Goal: Task Accomplishment & Management: Complete application form

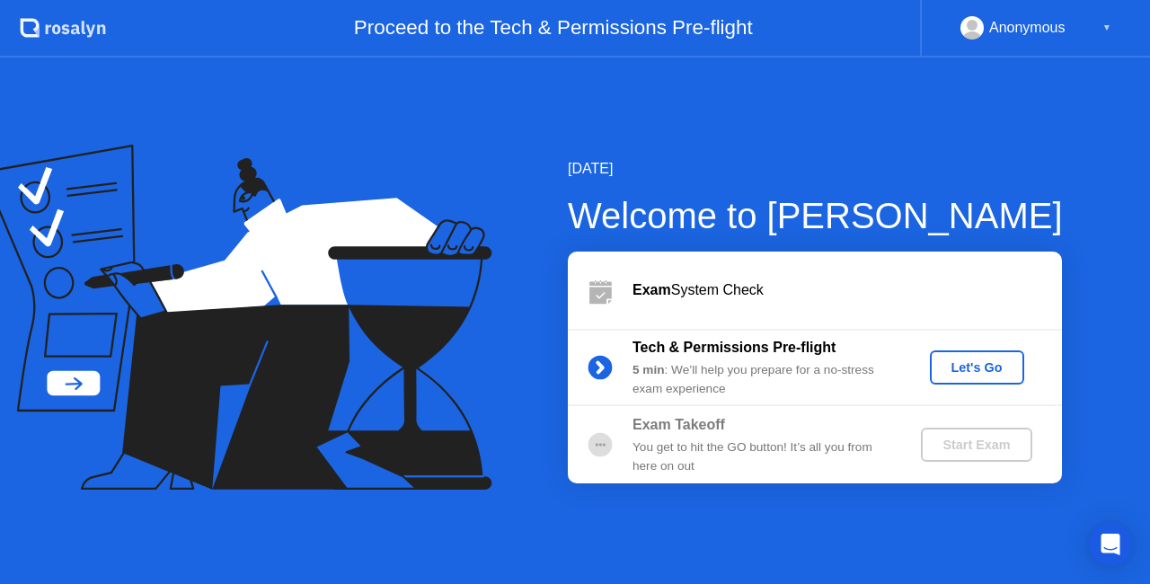
click at [972, 363] on div "Let's Go" at bounding box center [977, 367] width 80 height 14
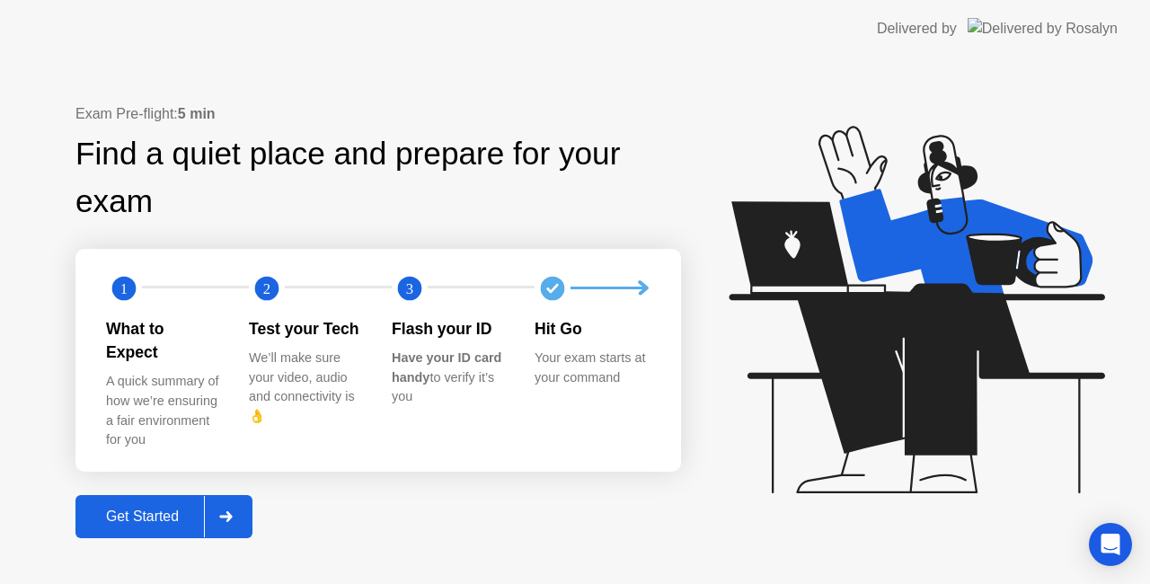
click at [132, 508] on div "Get Started" at bounding box center [142, 516] width 123 height 16
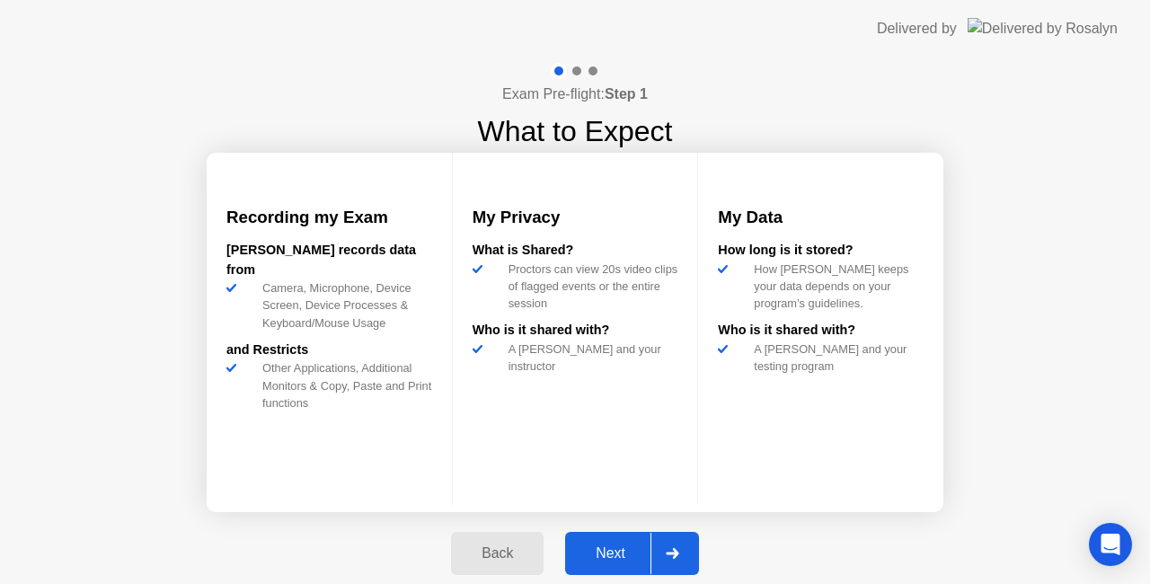
click at [610, 552] on div "Next" at bounding box center [610, 553] width 80 height 16
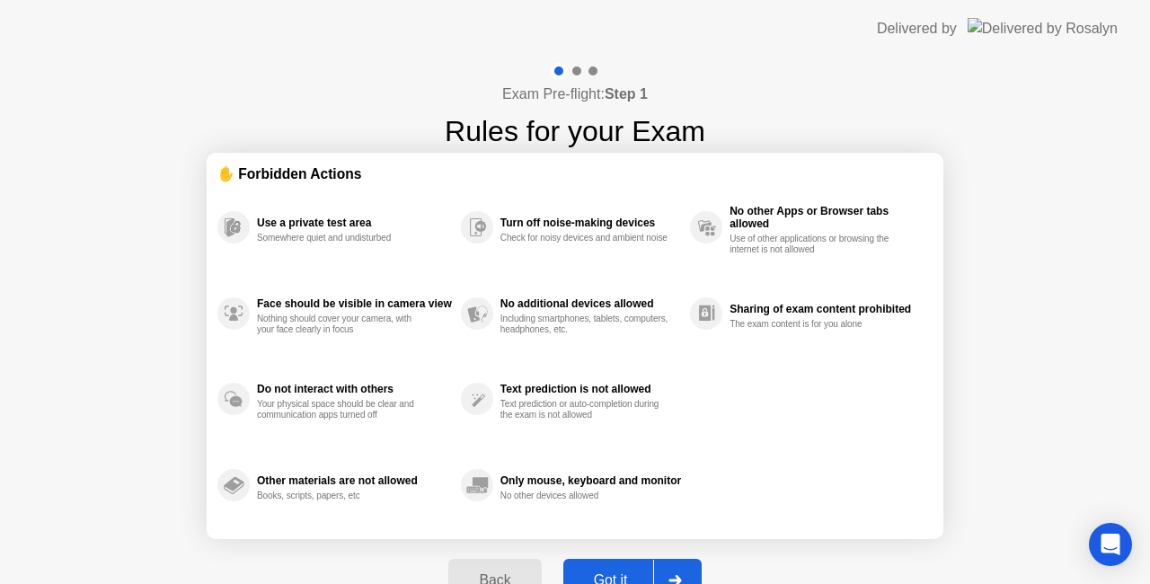
click at [625, 574] on div "Got it" at bounding box center [611, 580] width 84 height 16
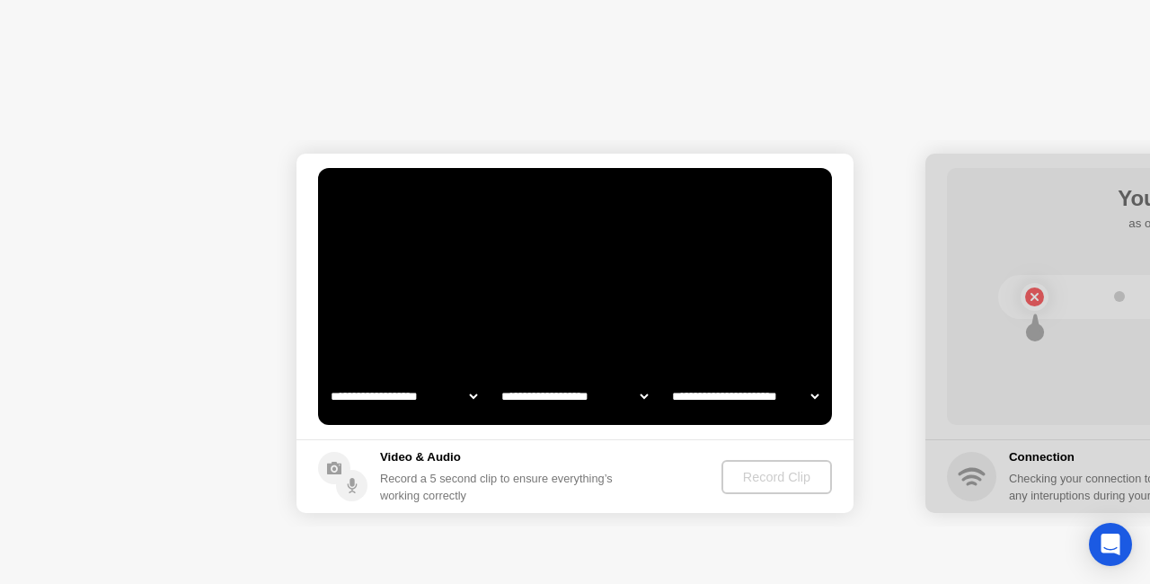
select select "**********"
select select "*******"
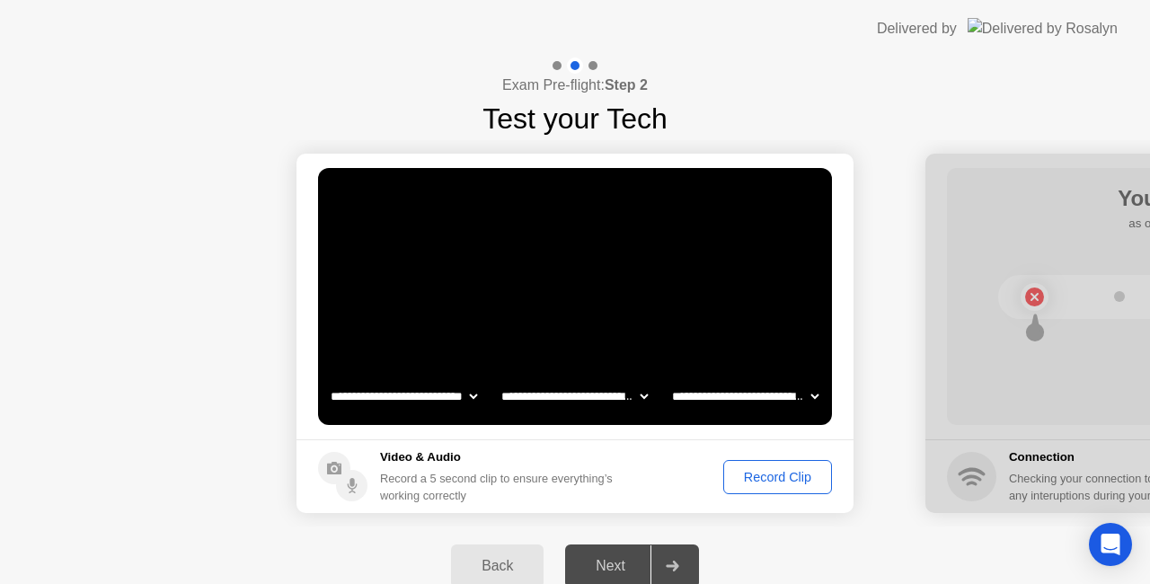
click at [778, 482] on div "Record Clip" at bounding box center [777, 477] width 96 height 14
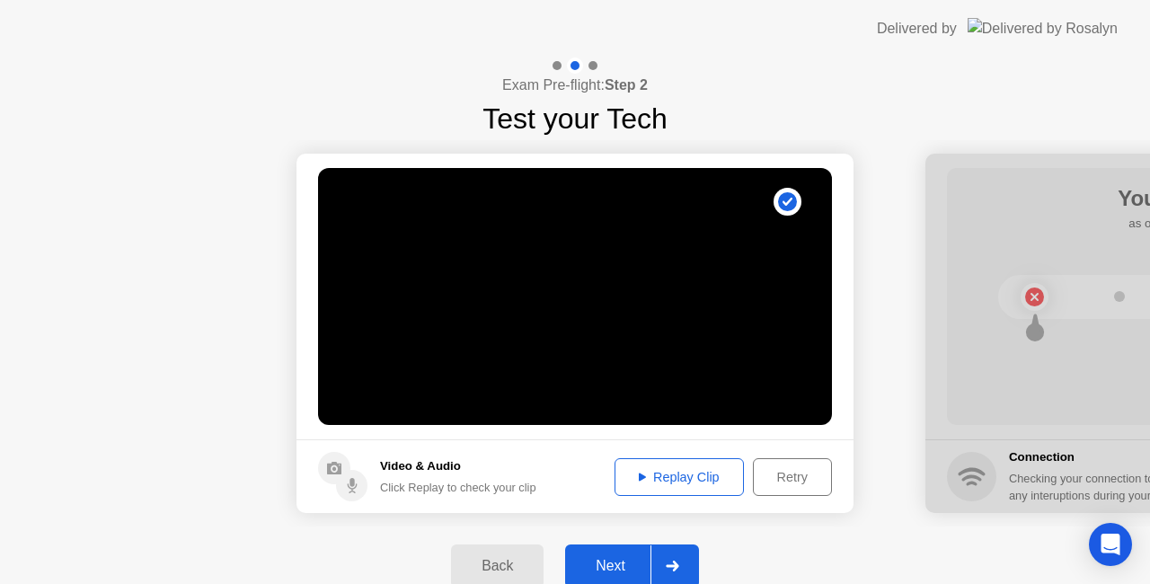
click at [623, 552] on button "Next" at bounding box center [632, 565] width 134 height 43
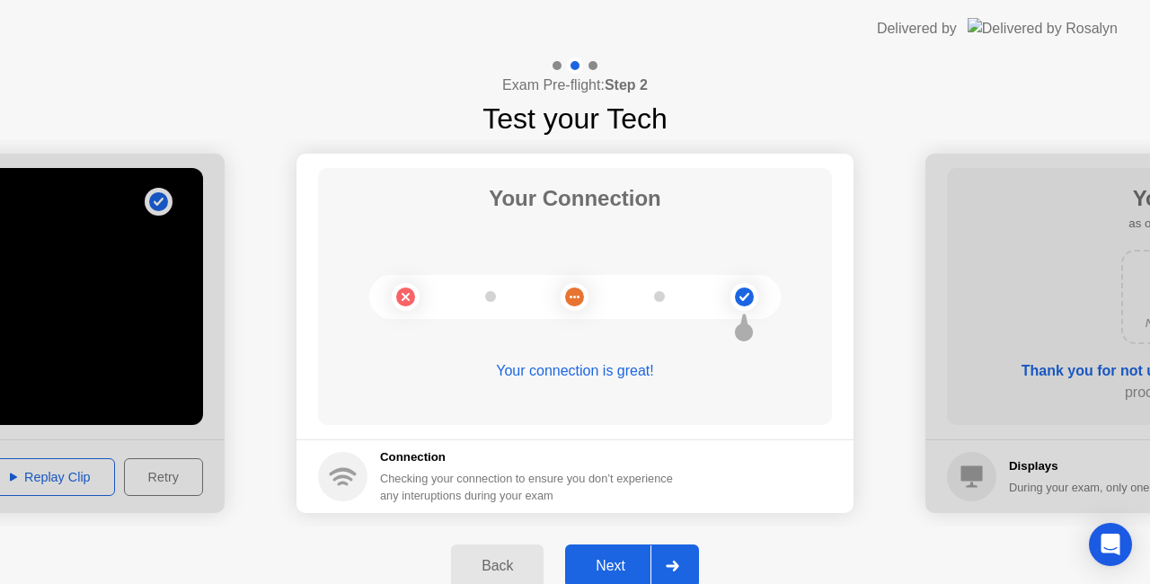
click at [622, 578] on button "Next" at bounding box center [632, 565] width 134 height 43
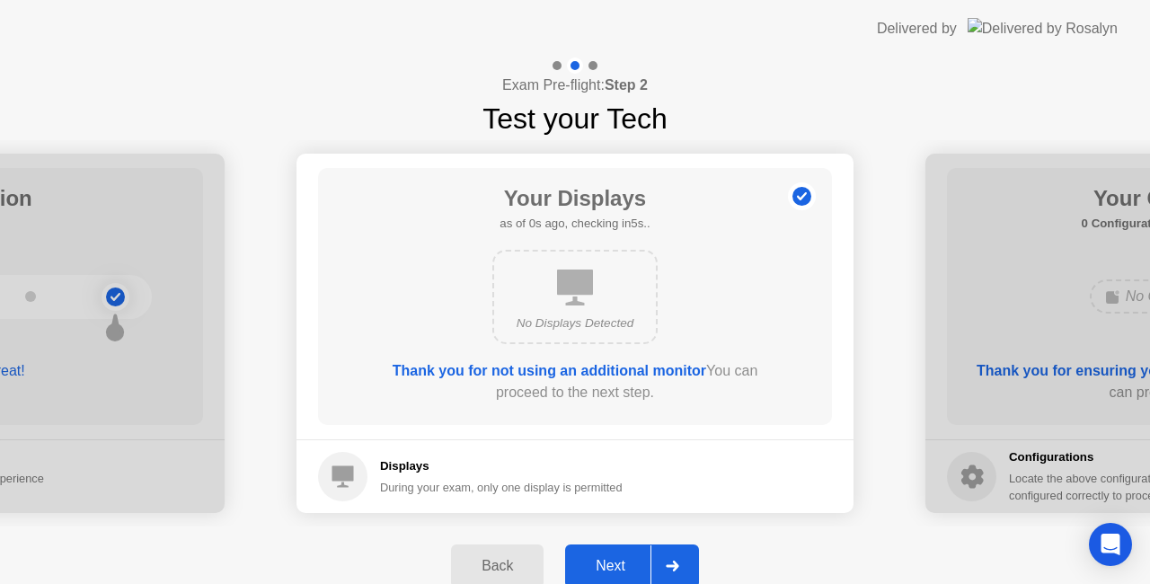
click at [613, 551] on button "Next" at bounding box center [632, 565] width 134 height 43
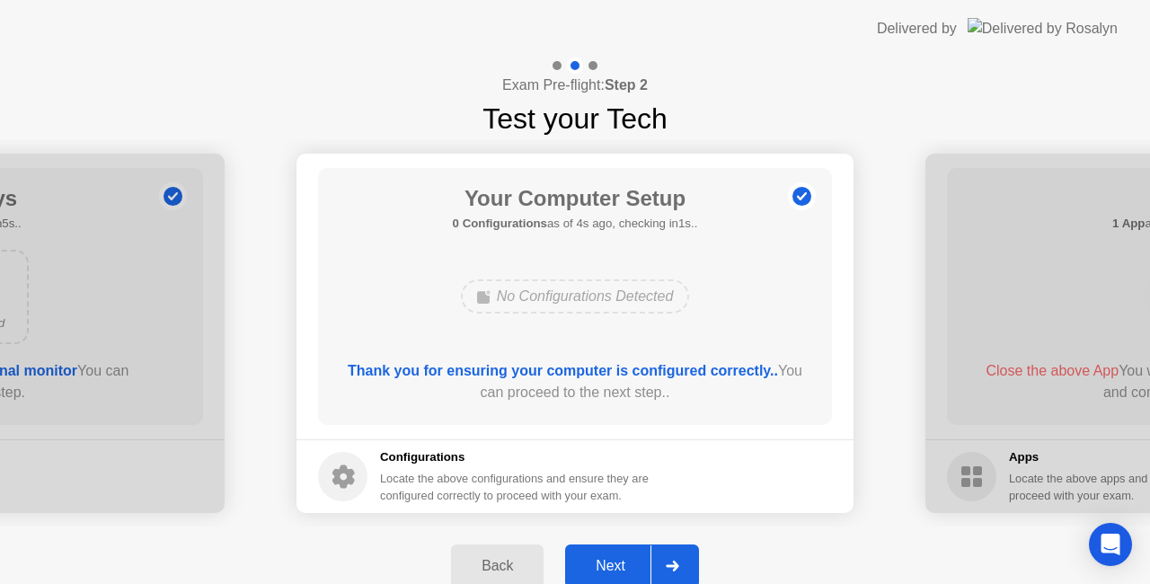
click at [619, 559] on div "Next" at bounding box center [610, 566] width 80 height 16
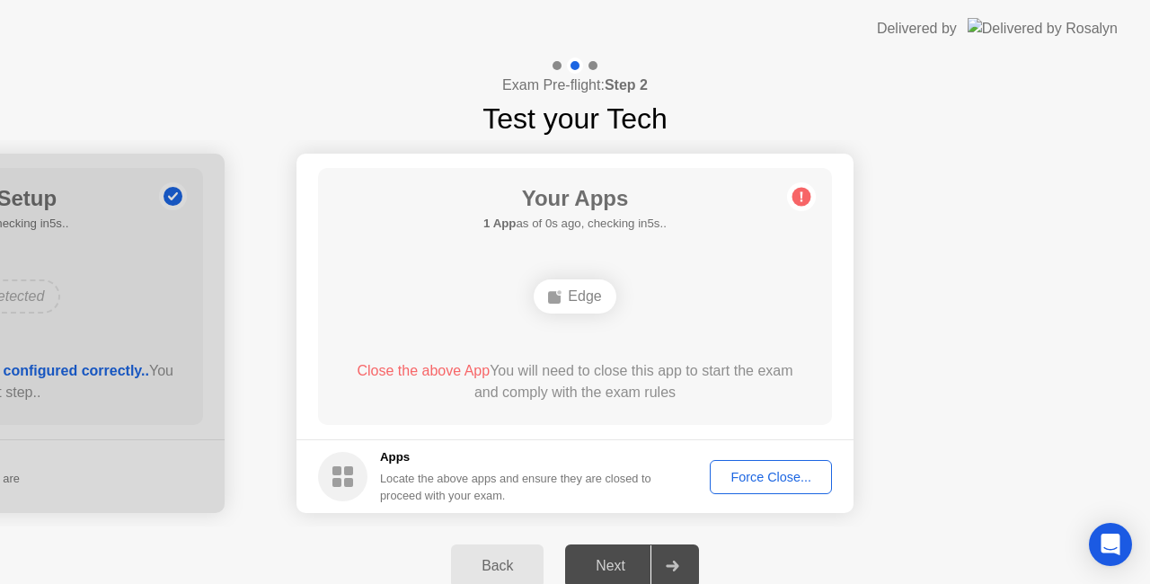
click at [787, 473] on div "Force Close..." at bounding box center [771, 477] width 110 height 14
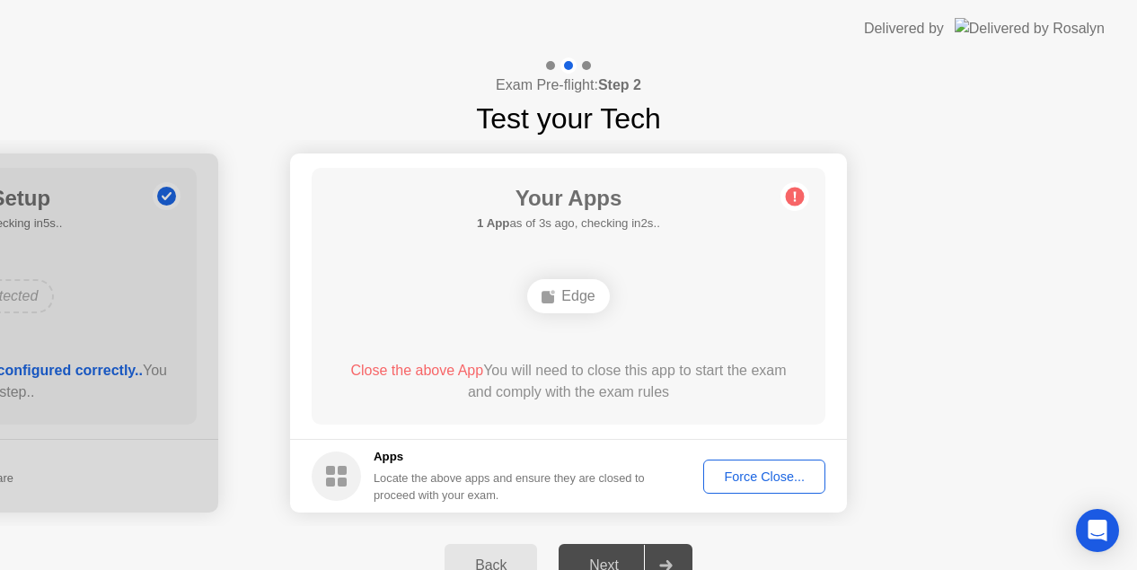
click at [778, 471] on div "Force Close..." at bounding box center [765, 477] width 110 height 14
click at [482, 554] on button "Back" at bounding box center [491, 565] width 93 height 43
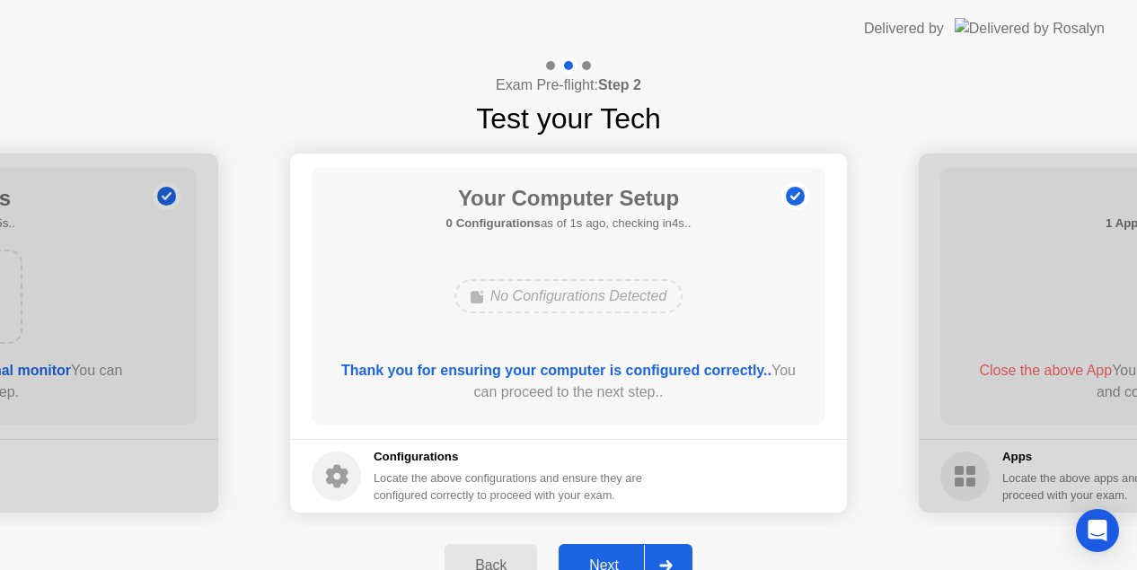
click at [622, 548] on button "Next" at bounding box center [626, 565] width 134 height 43
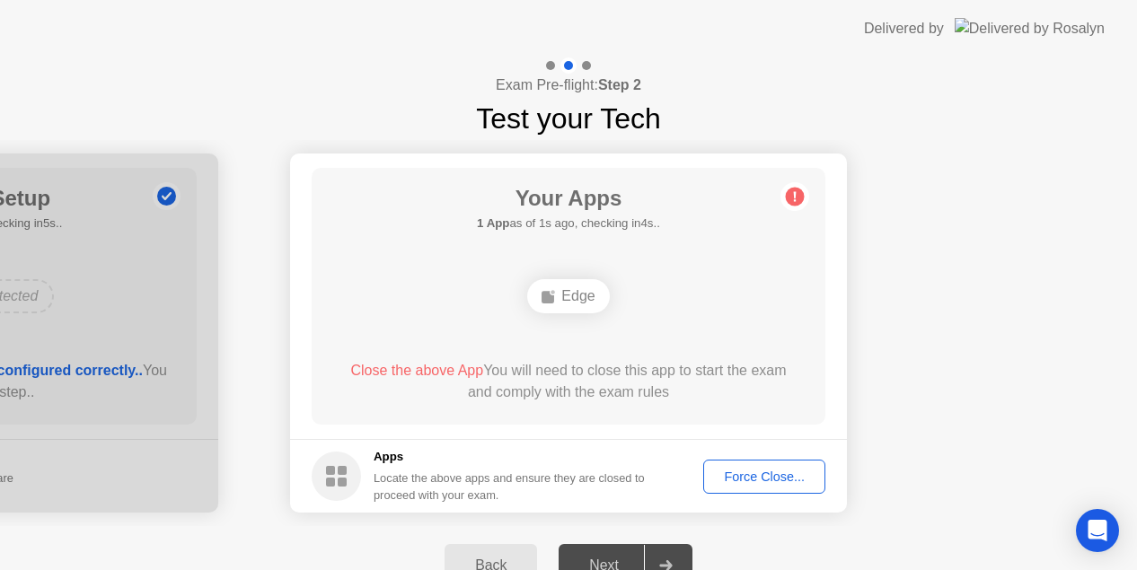
click at [604, 563] on div "Next" at bounding box center [604, 566] width 80 height 16
click at [492, 552] on button "Back" at bounding box center [491, 565] width 93 height 43
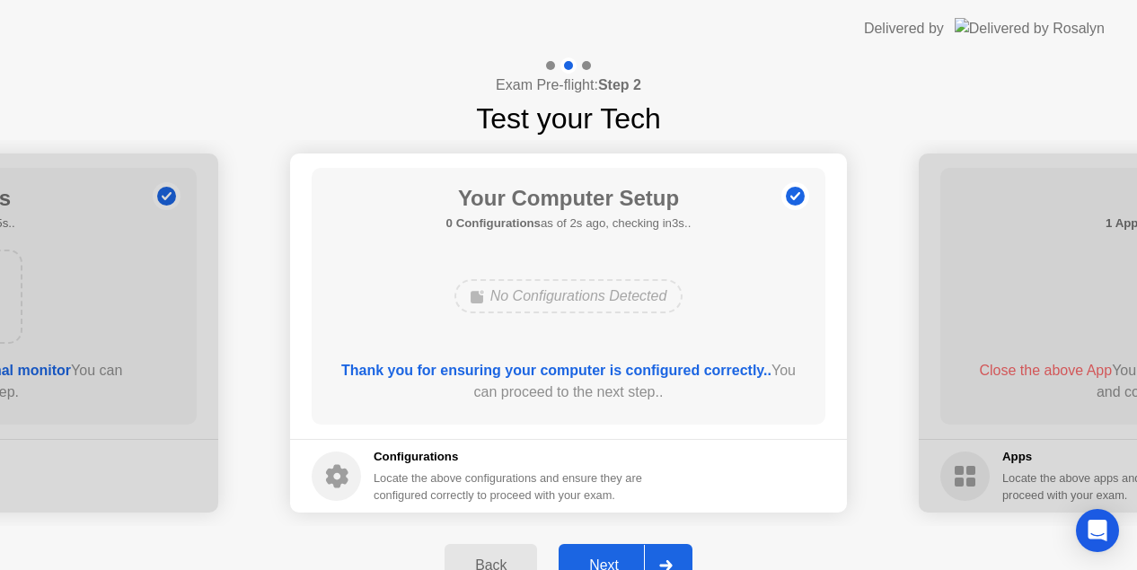
click at [638, 550] on button "Next" at bounding box center [626, 565] width 134 height 43
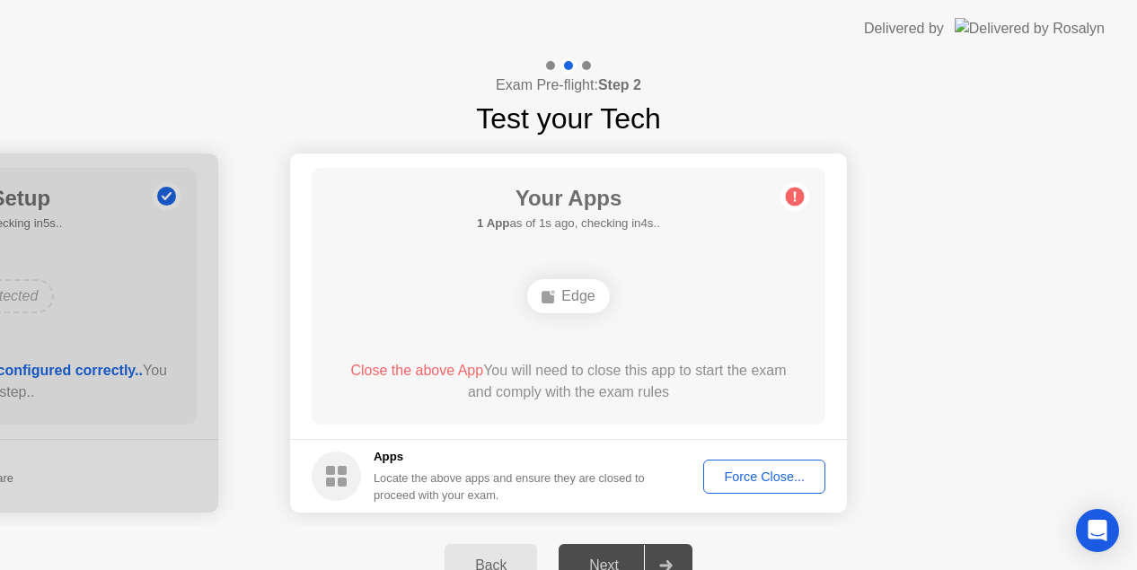
click at [765, 470] on div "Force Close..." at bounding box center [765, 477] width 110 height 14
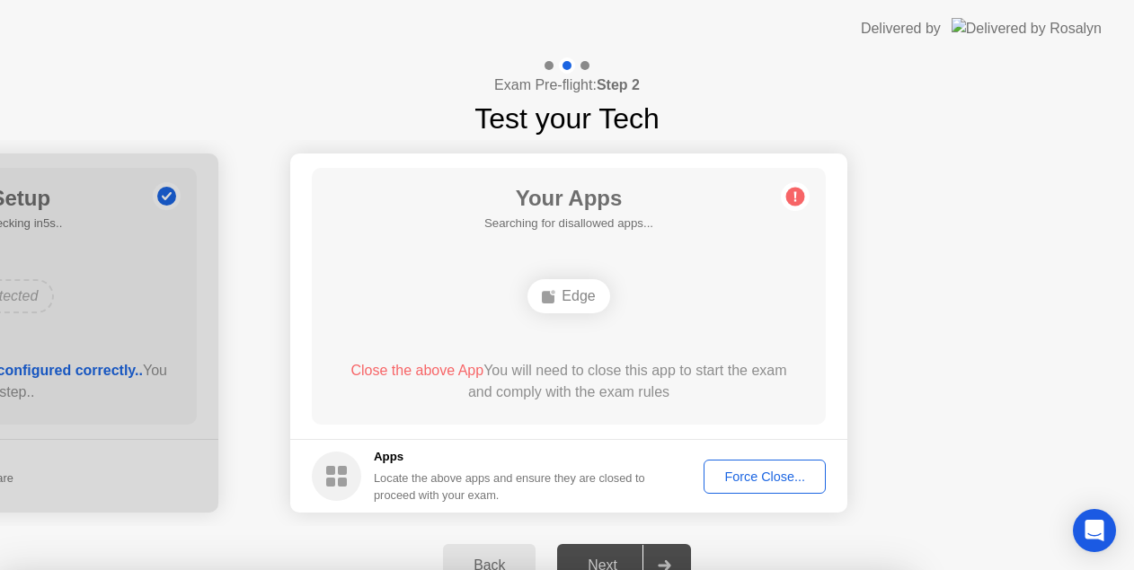
click at [782, 473] on div "Force Close..." at bounding box center [765, 477] width 110 height 14
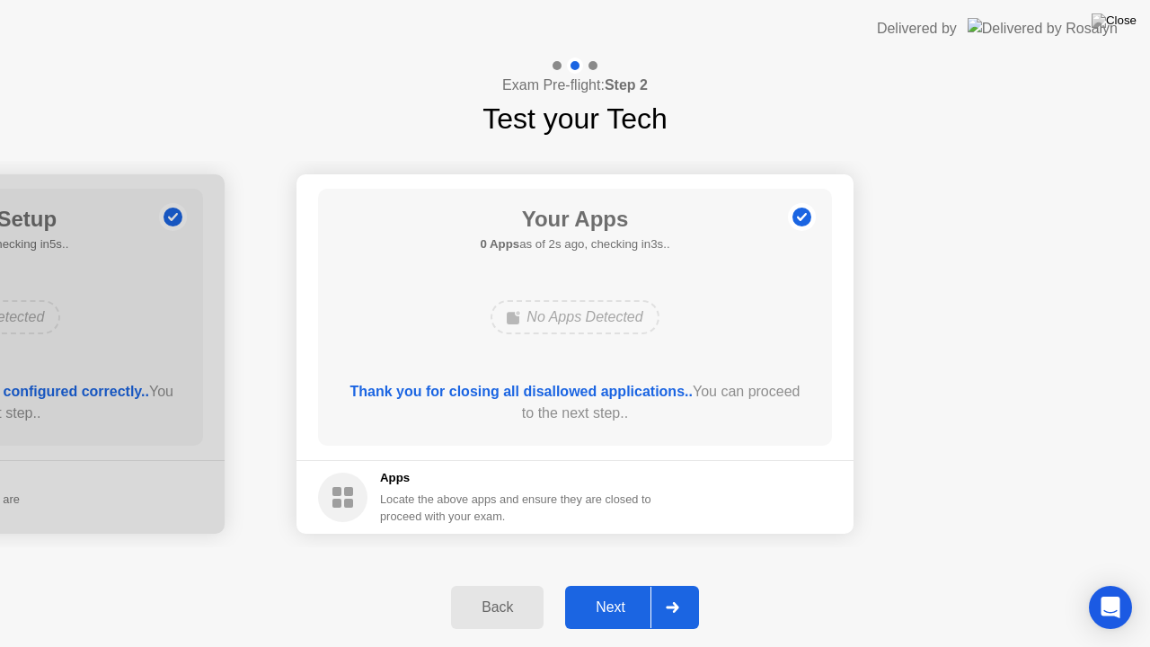
click at [623, 583] on div "Next" at bounding box center [610, 607] width 80 height 16
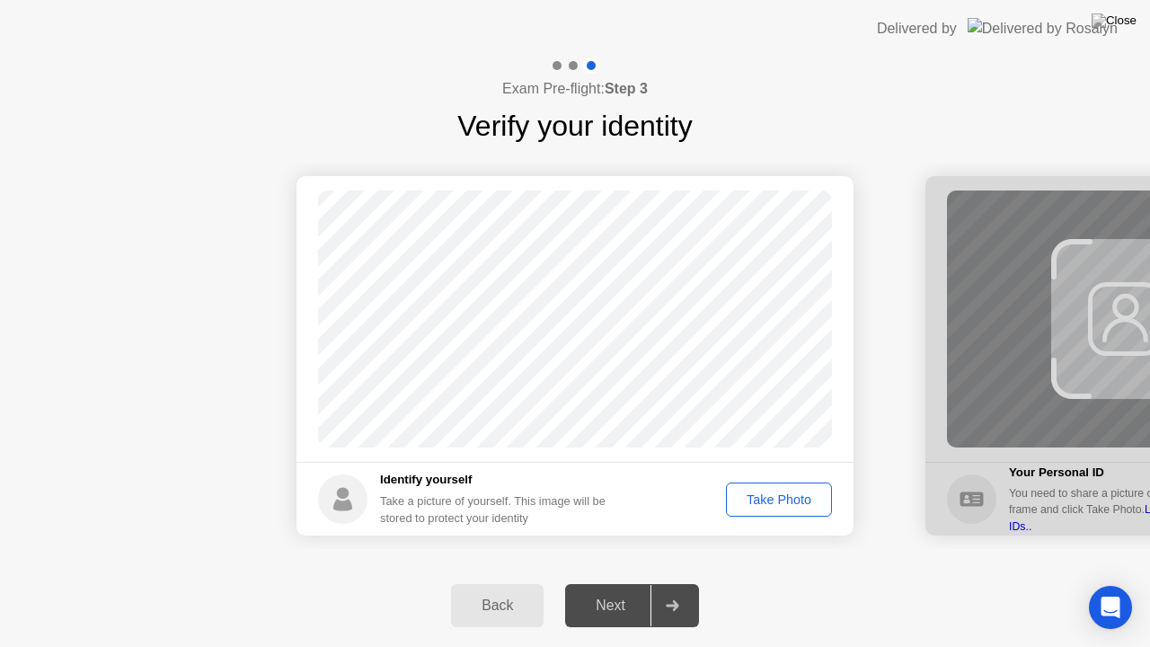
click at [776, 498] on div "Take Photo" at bounding box center [778, 499] width 93 height 14
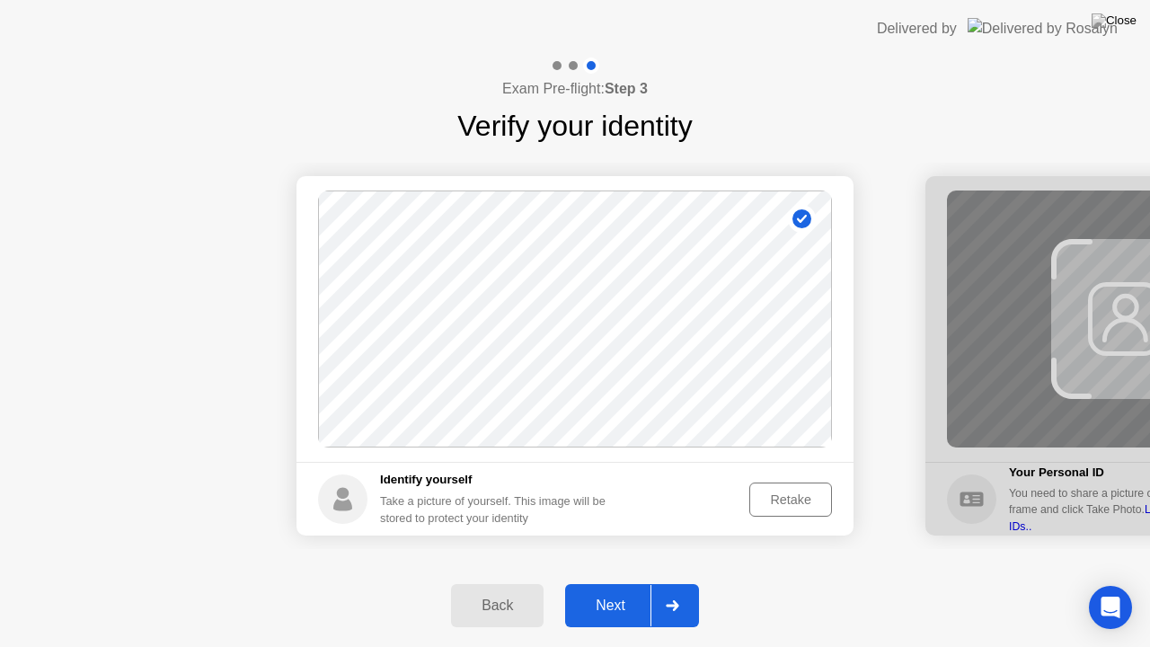
click at [618, 581] on div "Back Next" at bounding box center [575, 605] width 1150 height 83
click at [616, 583] on div "Next" at bounding box center [610, 605] width 80 height 16
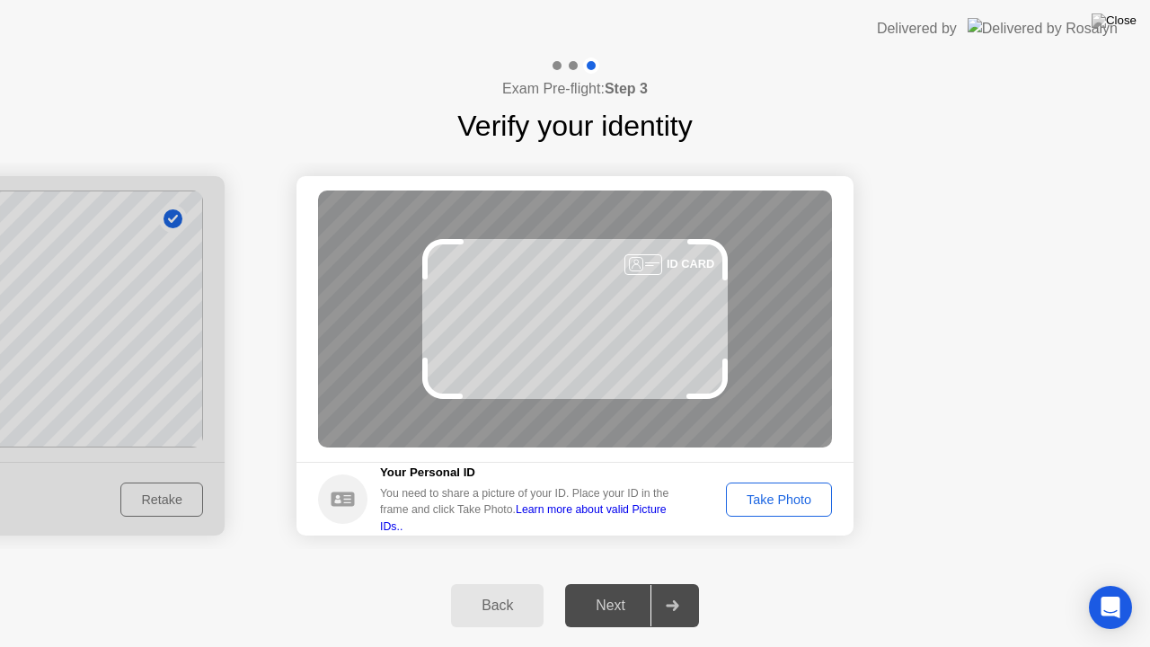
click at [791, 494] on div "Take Photo" at bounding box center [778, 499] width 93 height 14
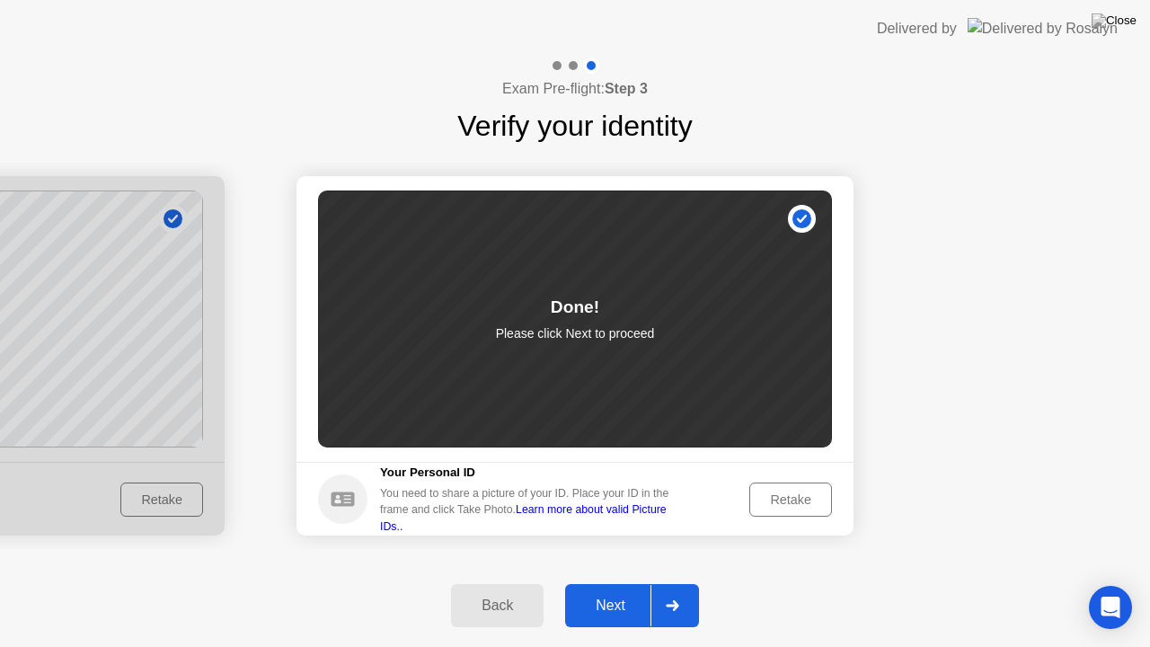
click at [631, 583] on div "Next" at bounding box center [610, 605] width 80 height 16
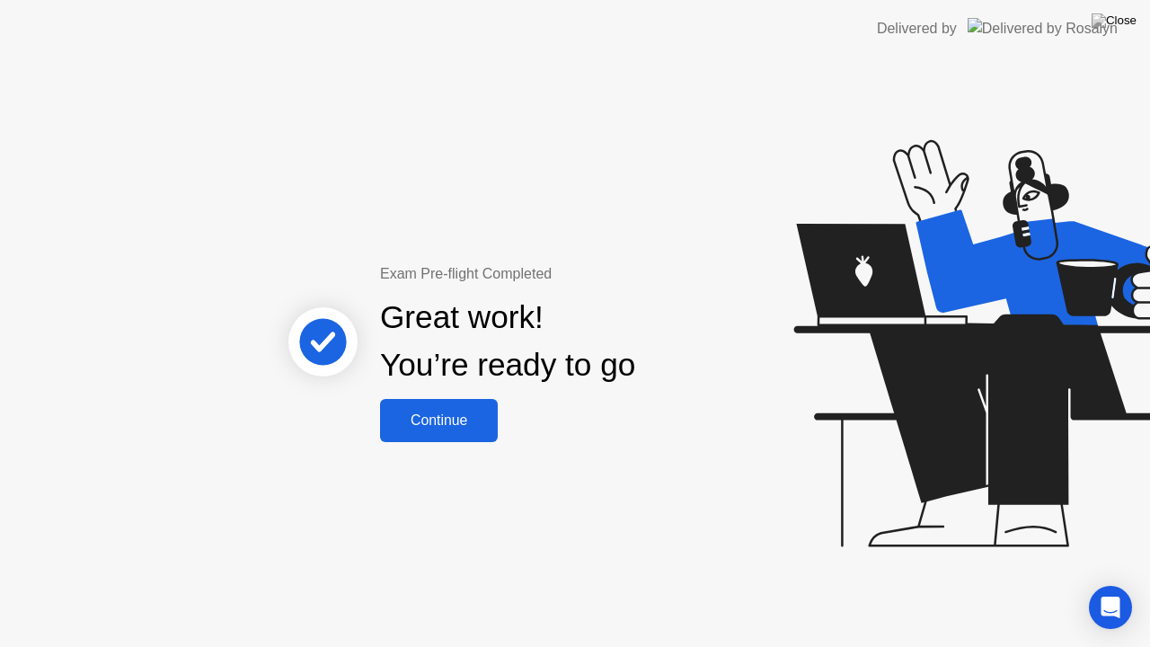
click at [463, 417] on div "Continue" at bounding box center [438, 420] width 107 height 16
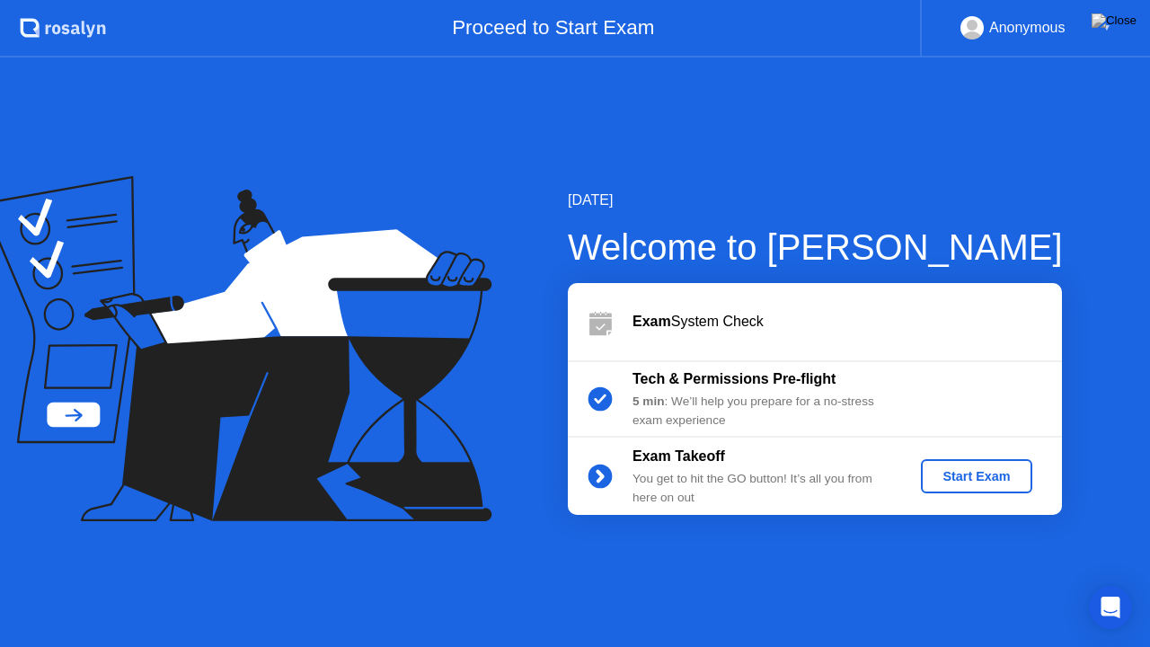
click at [950, 469] on div "Start Exam" at bounding box center [976, 476] width 96 height 14
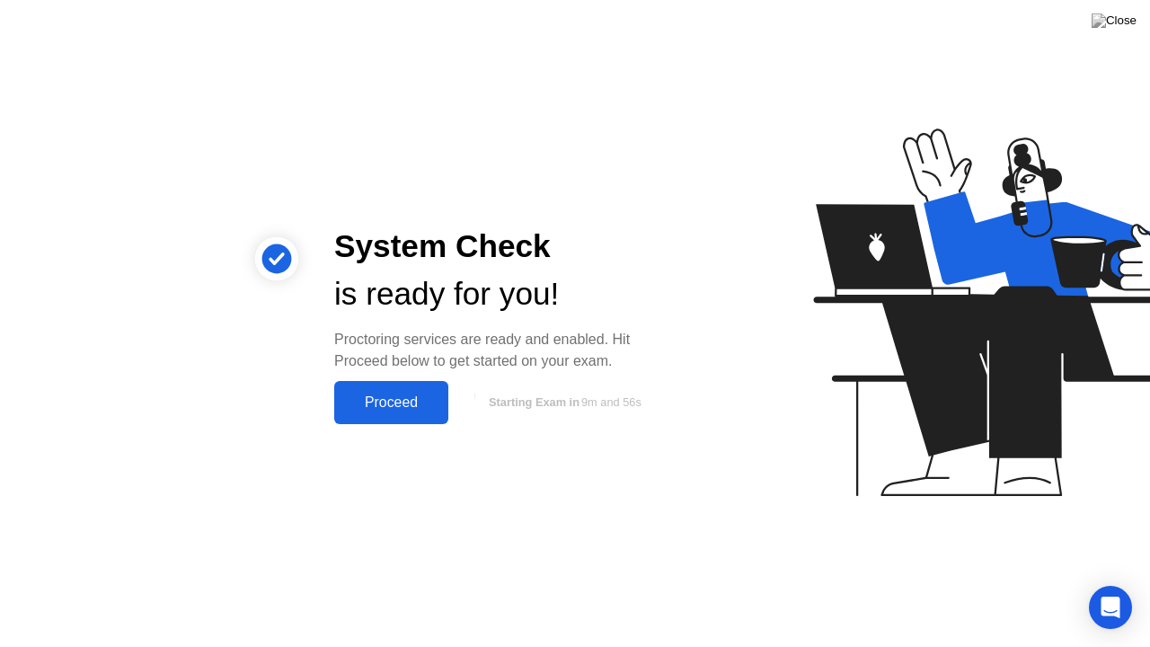
click at [415, 404] on div "Proceed" at bounding box center [391, 402] width 103 height 16
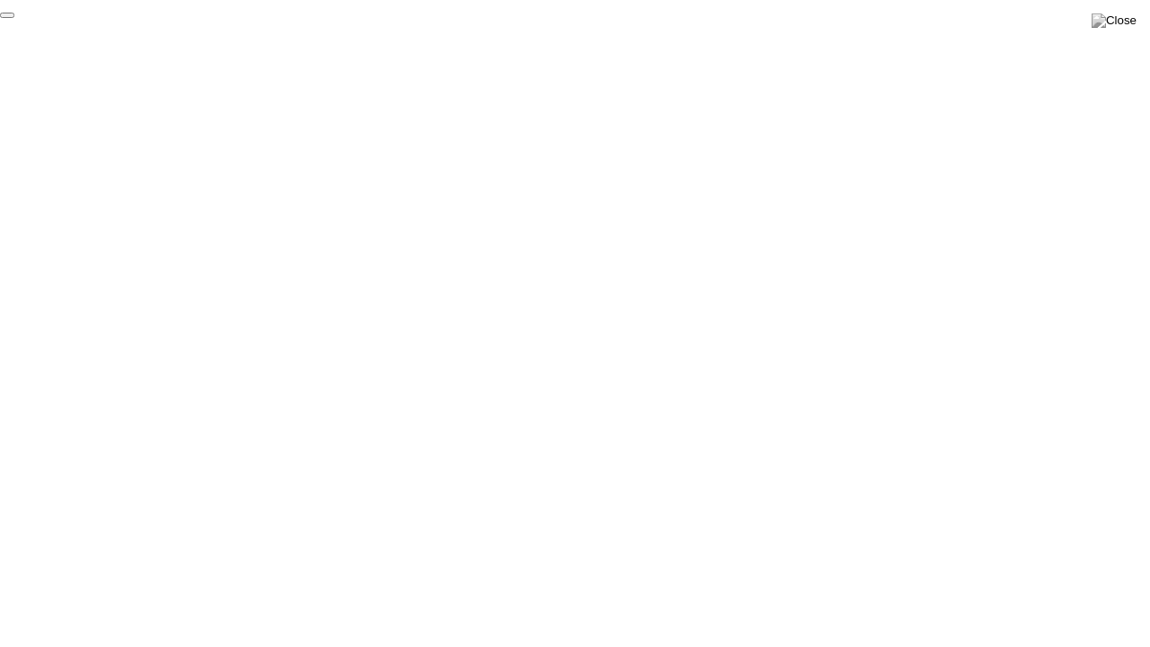
click div "End Proctoring Session"
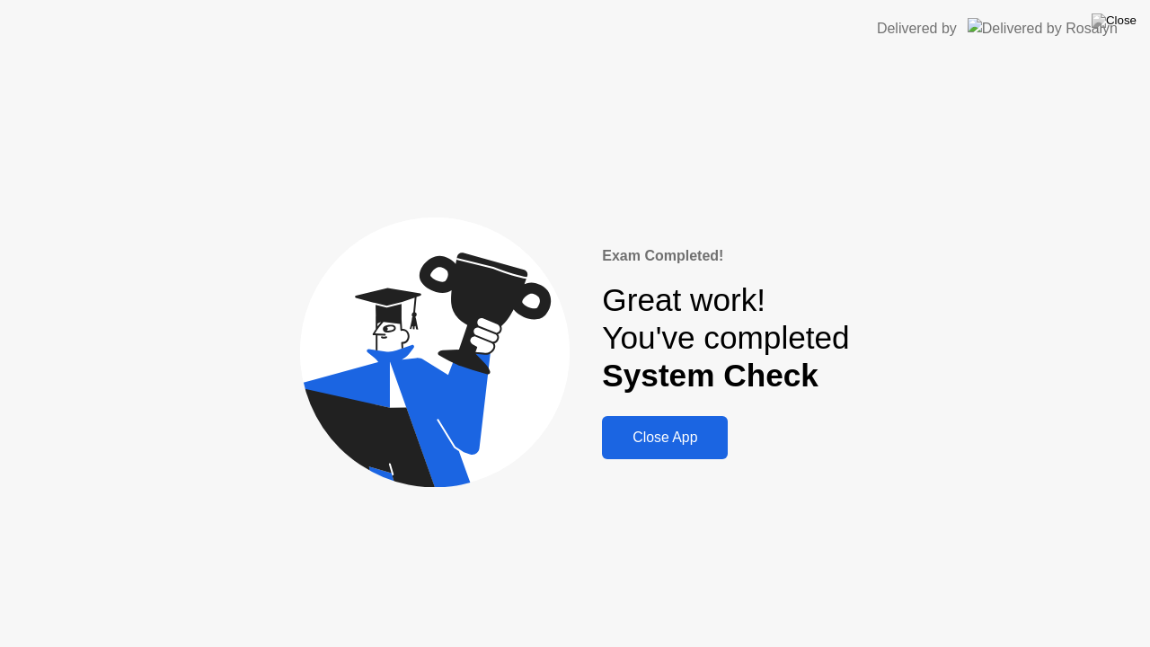
click at [652, 444] on div "Close App" at bounding box center [664, 437] width 115 height 16
